Goal: Obtain resource: Download file/media

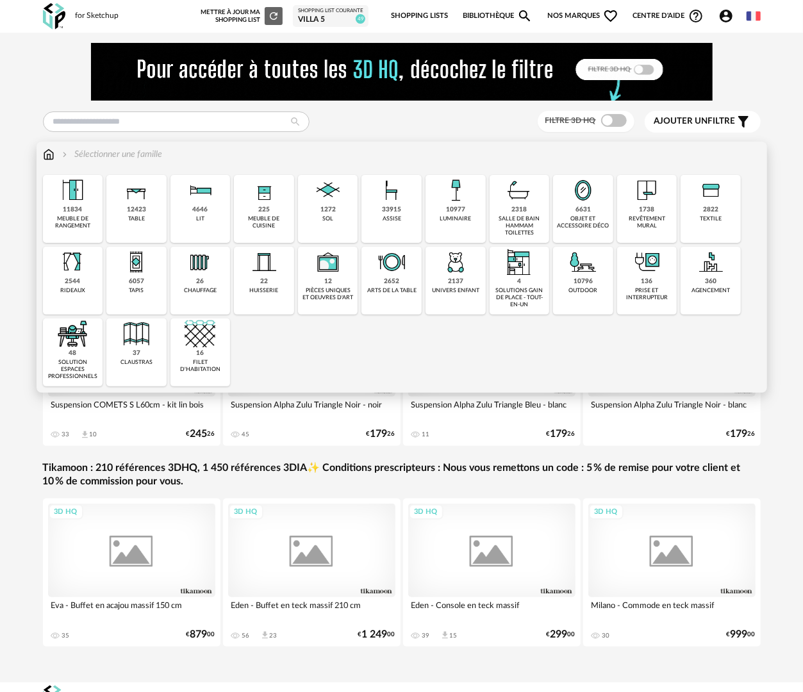
click at [650, 217] on div "revêtement mural" at bounding box center [647, 222] width 53 height 15
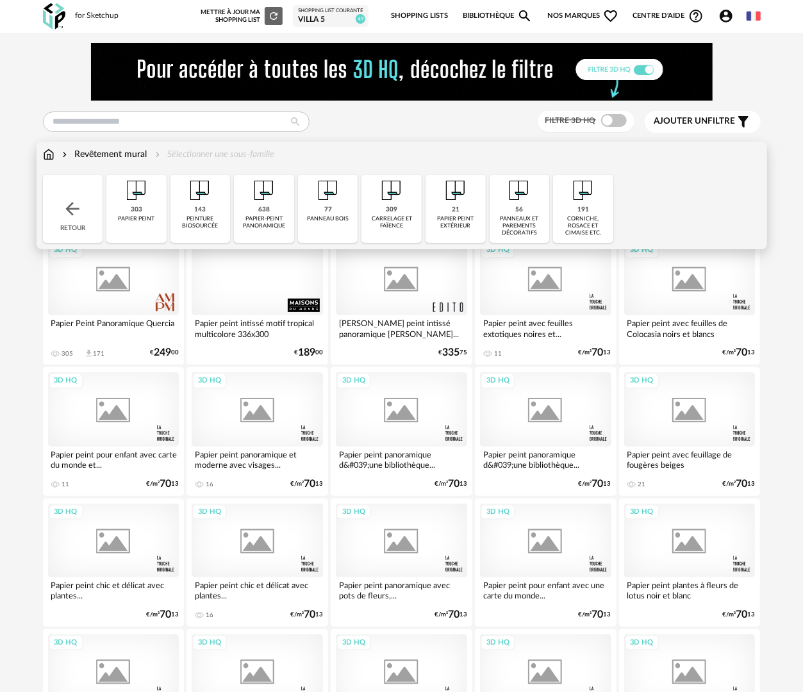
click at [204, 219] on div "peinture biosourcée" at bounding box center [200, 222] width 53 height 15
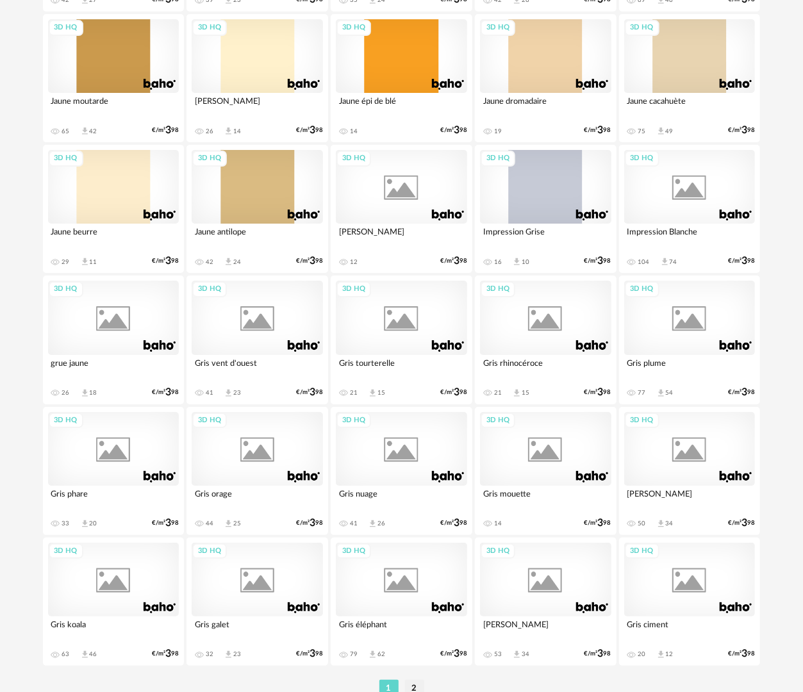
scroll to position [2242, 0]
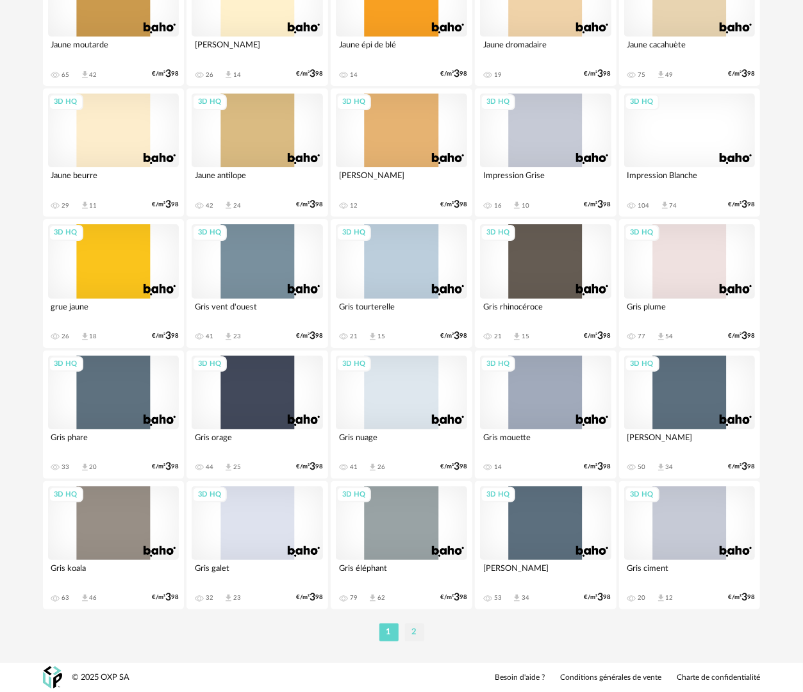
click at [414, 637] on li "2" at bounding box center [414, 633] width 19 height 18
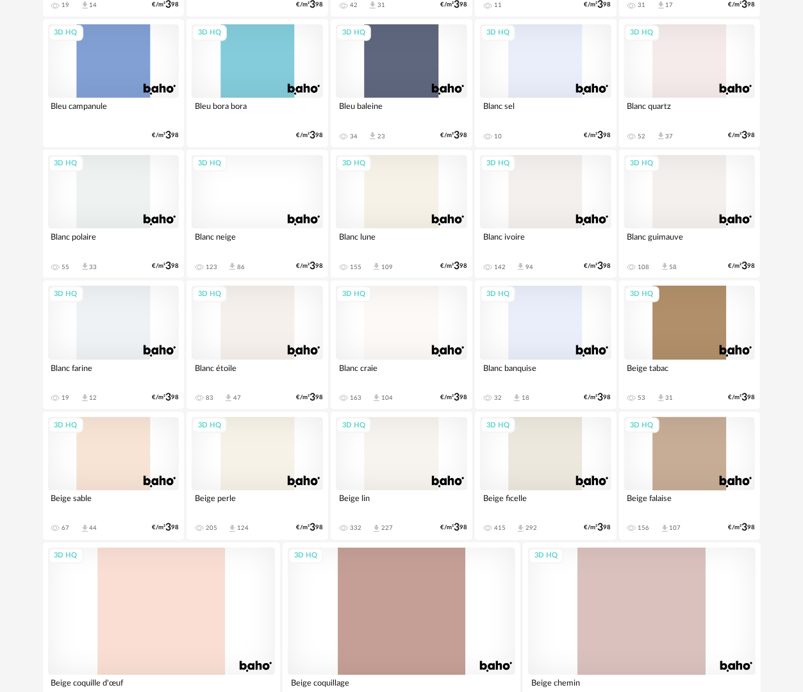
scroll to position [856, 0]
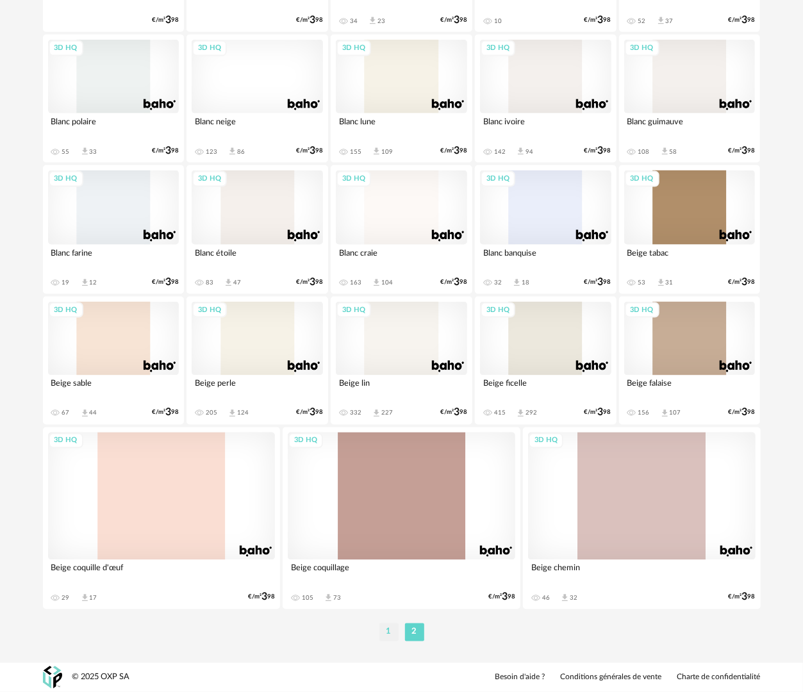
click at [386, 630] on li "1" at bounding box center [388, 633] width 19 height 18
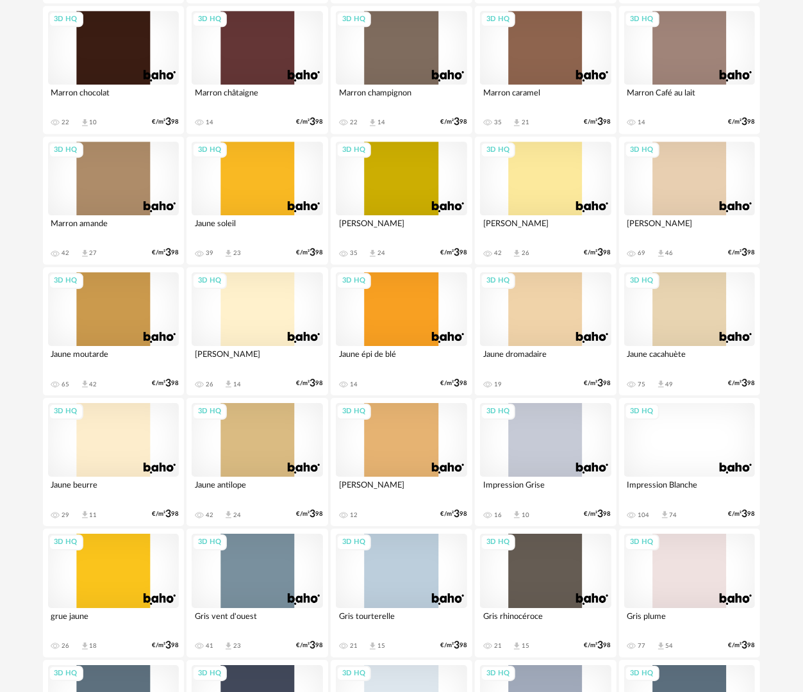
scroll to position [2179, 0]
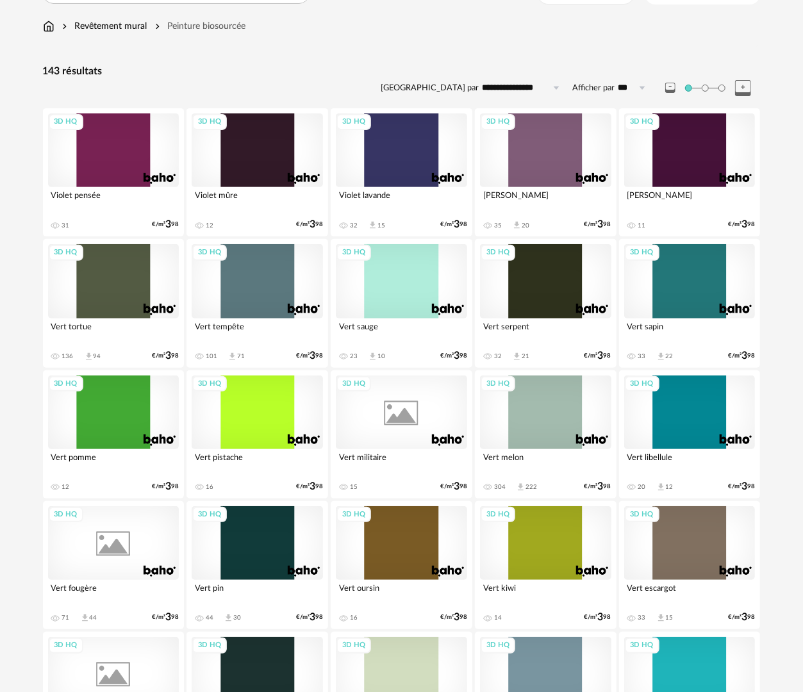
scroll to position [192, 0]
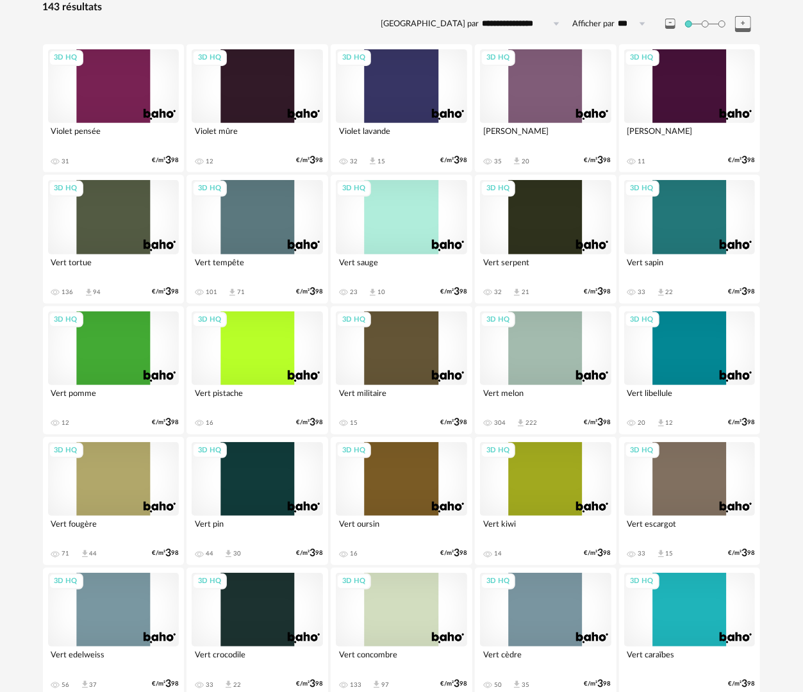
click at [138, 477] on div "3D HQ" at bounding box center [113, 479] width 131 height 74
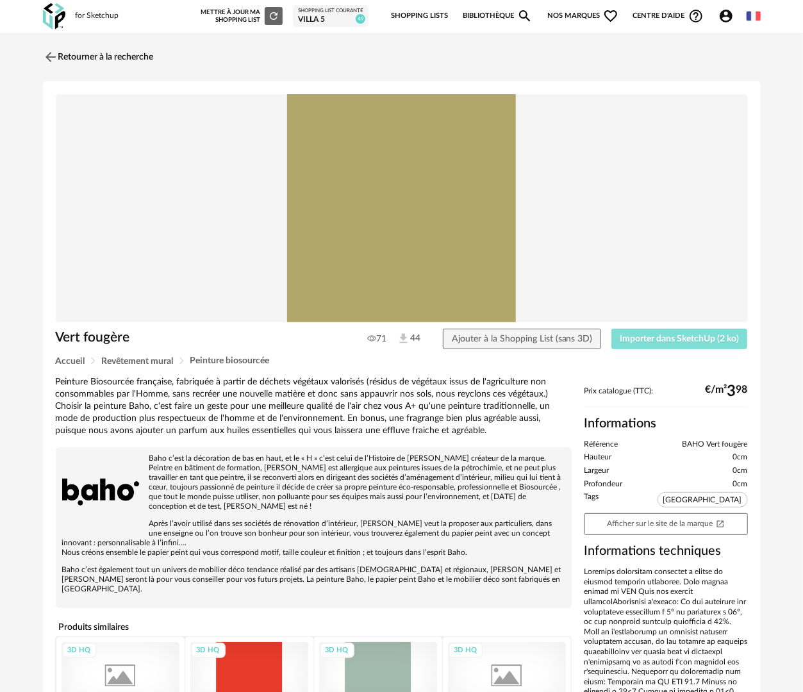
click at [661, 344] on button "Importer dans SketchUp (2 ko)" at bounding box center [679, 339] width 136 height 21
